Goal: Task Accomplishment & Management: Use online tool/utility

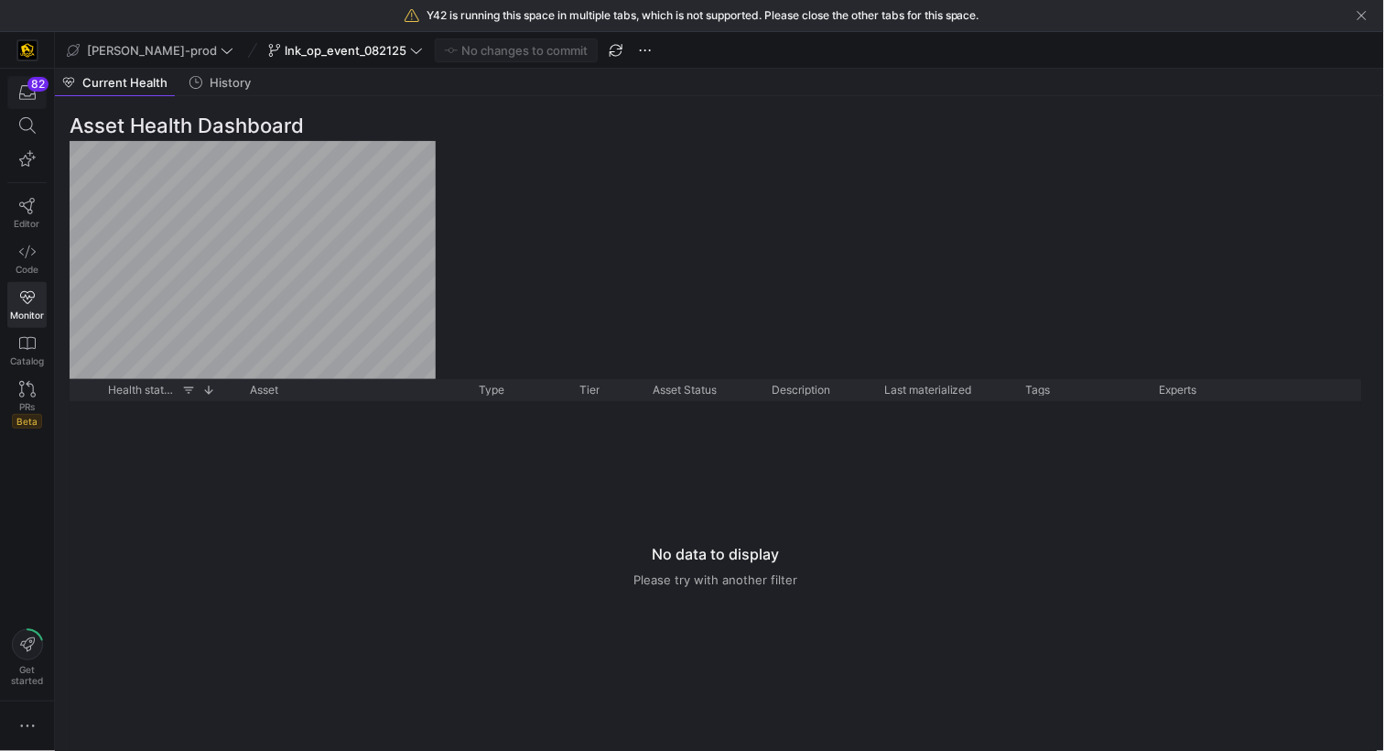
click at [31, 83] on div "82" at bounding box center [37, 84] width 21 height 15
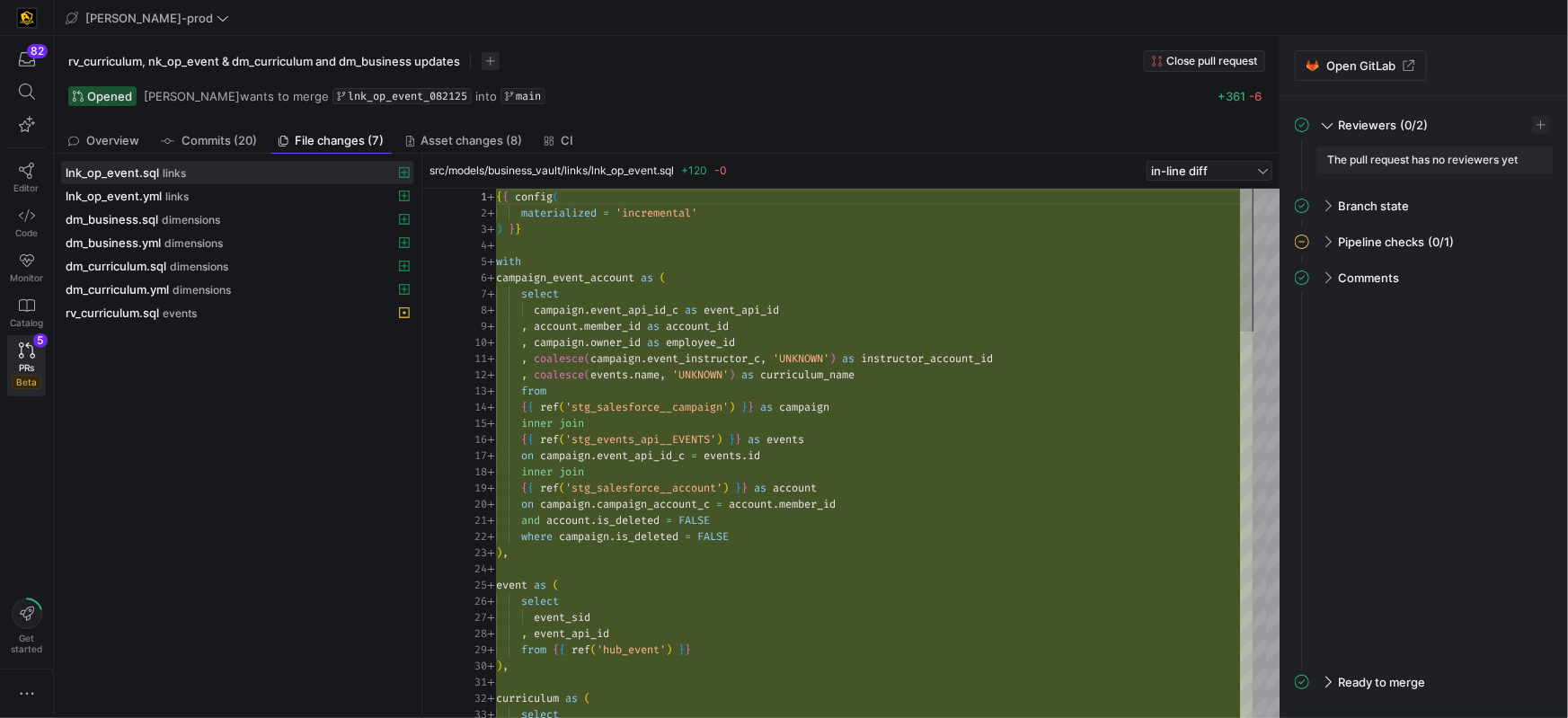
scroll to position [162, 0]
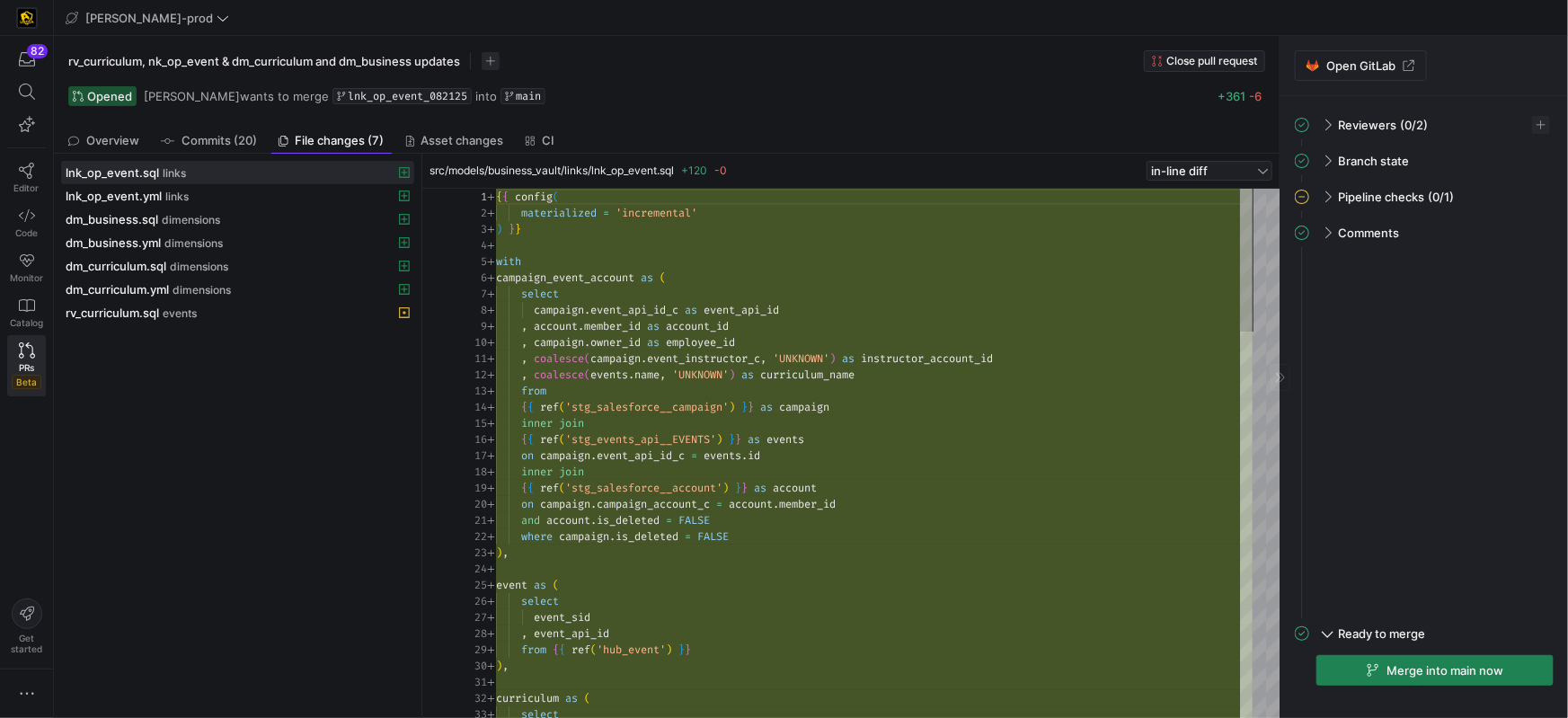
scroll to position [162, 0]
click at [1386, 69] on span "Open GitLab" at bounding box center [1361, 65] width 69 height 15
